Goal: Task Accomplishment & Management: Manage account settings

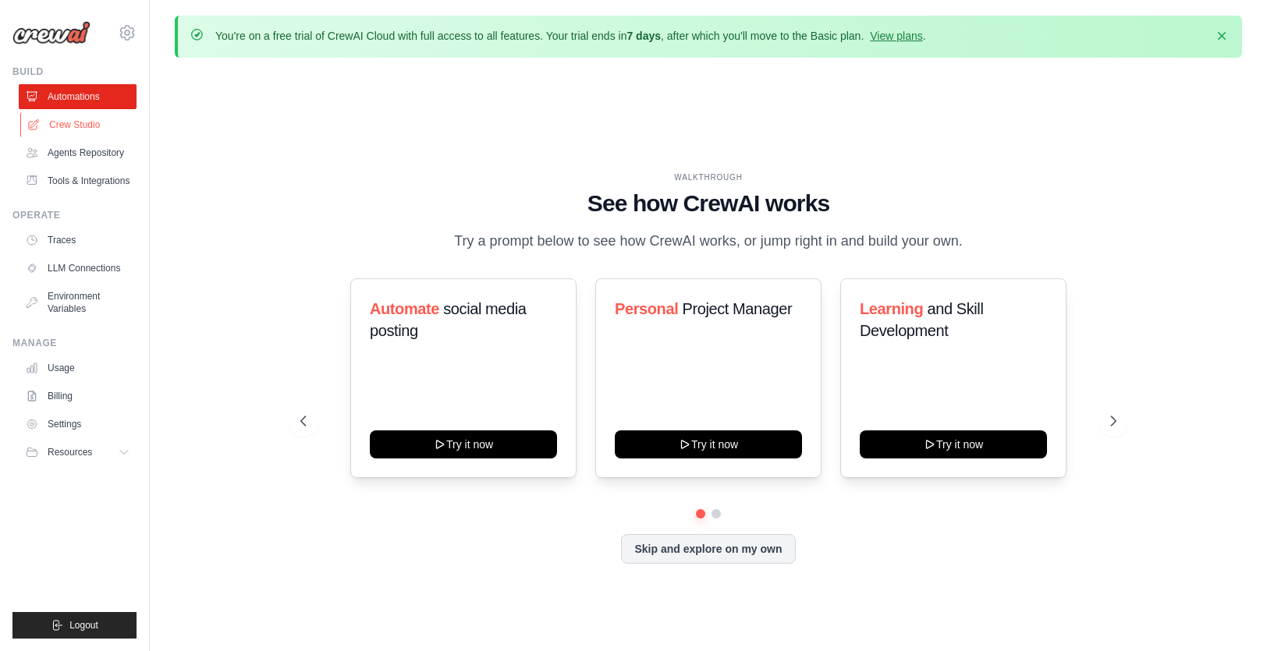
click at [64, 122] on link "Crew Studio" at bounding box center [79, 124] width 118 height 25
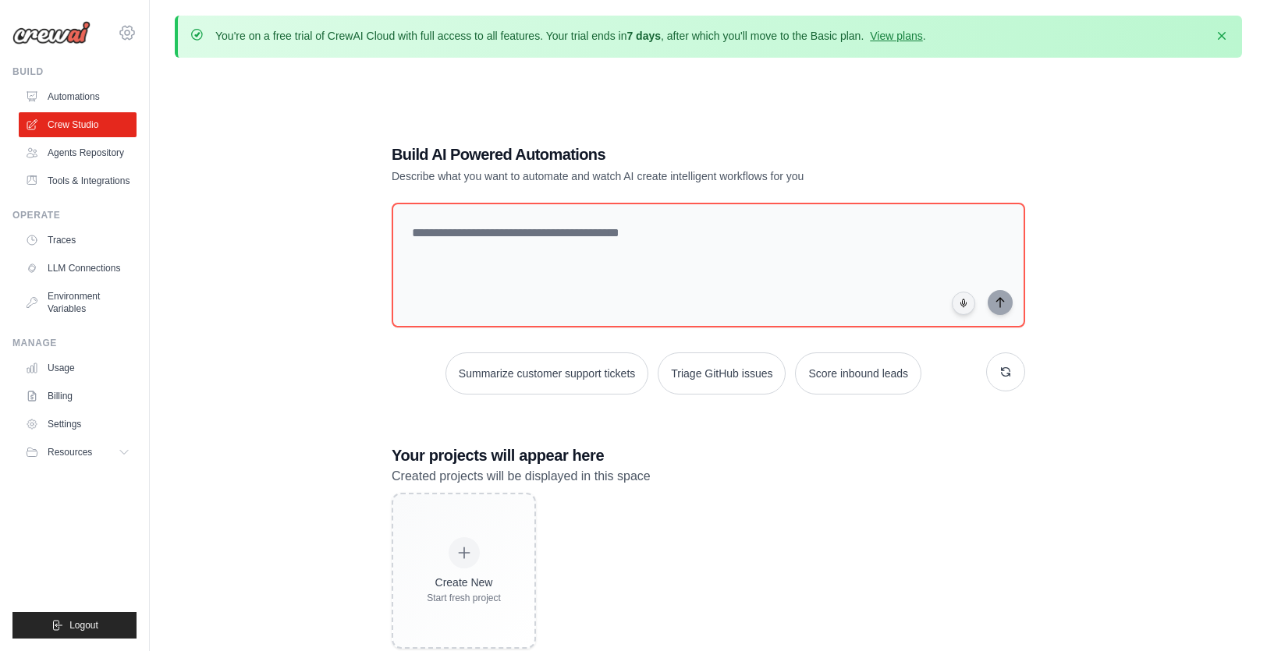
click at [127, 35] on icon at bounding box center [127, 32] width 5 height 5
click at [63, 430] on link "Settings" at bounding box center [79, 424] width 118 height 25
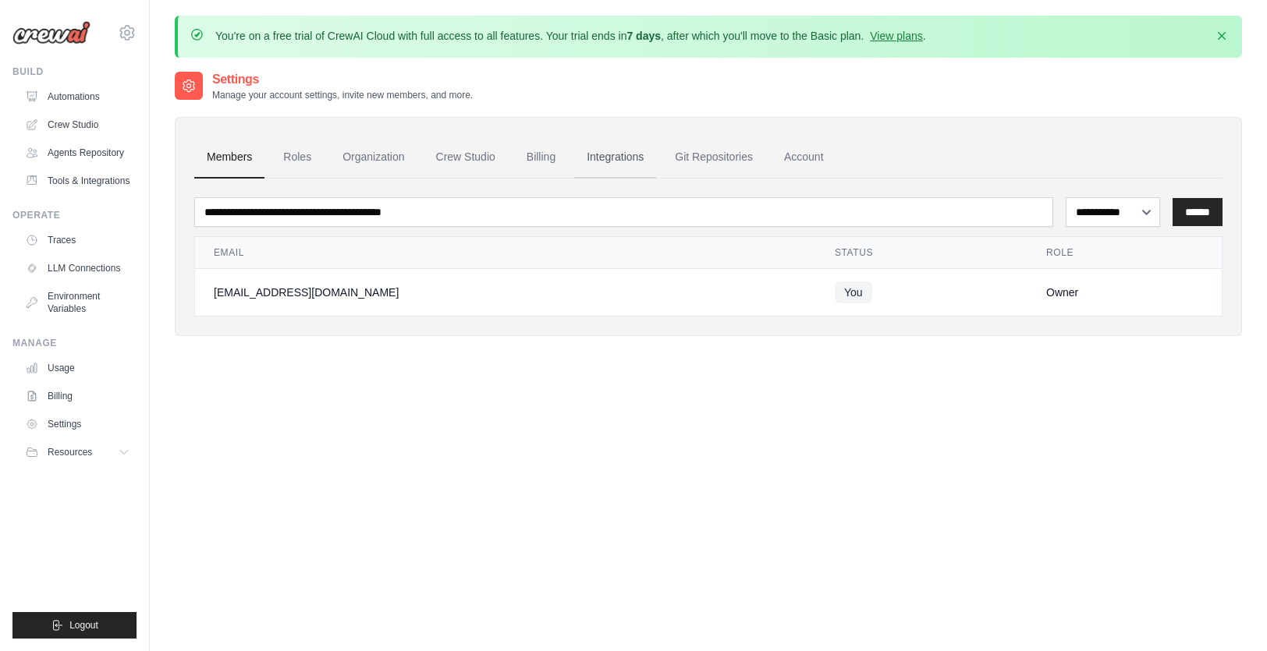
click at [625, 155] on link "Integrations" at bounding box center [615, 157] width 82 height 42
